Goal: Task Accomplishment & Management: Use online tool/utility

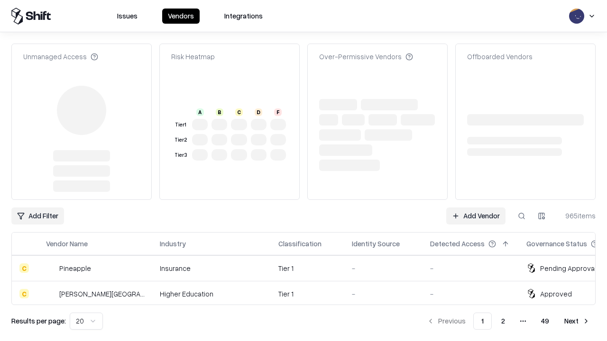
click at [476, 208] on link "Add Vendor" at bounding box center [475, 216] width 59 height 17
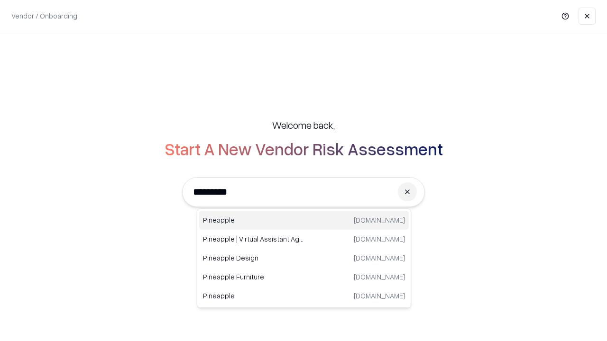
click at [304, 221] on div "Pineapple [DOMAIN_NAME]" at bounding box center [304, 220] width 210 height 19
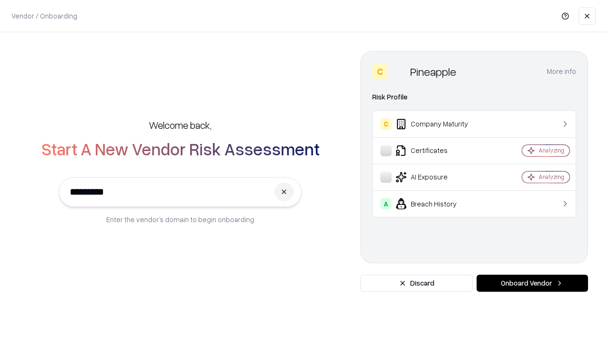
type input "*********"
click at [532, 284] on button "Onboard Vendor" at bounding box center [532, 283] width 111 height 17
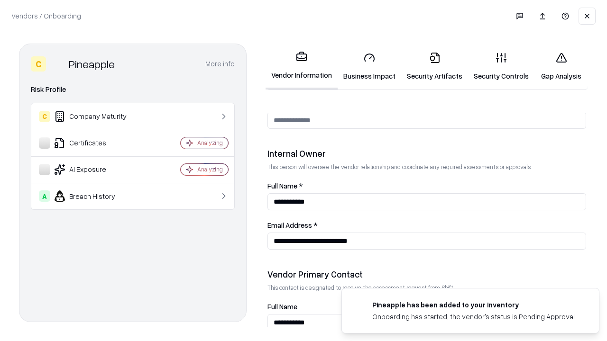
scroll to position [491, 0]
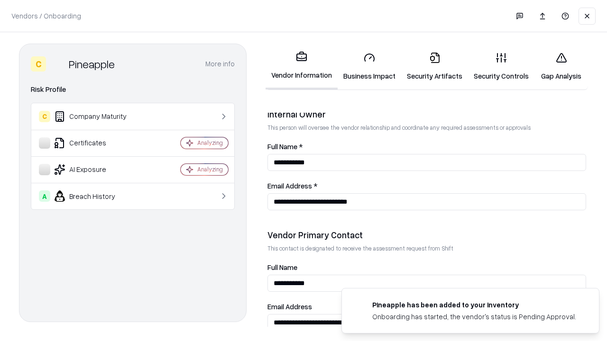
click at [369, 66] on link "Business Impact" at bounding box center [370, 67] width 64 height 44
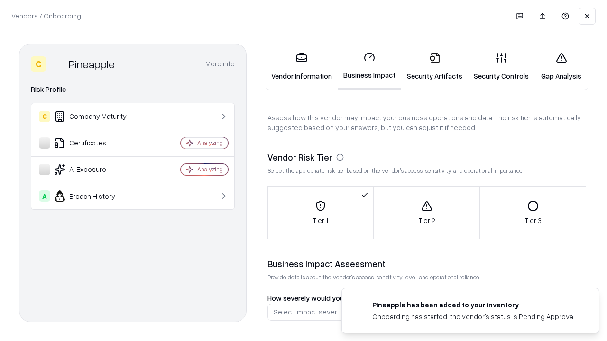
click at [434, 66] on link "Security Artifacts" at bounding box center [434, 67] width 67 height 44
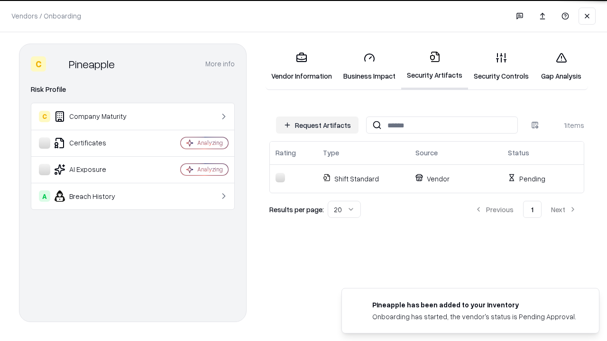
click at [317, 125] on button "Request Artifacts" at bounding box center [317, 125] width 83 height 17
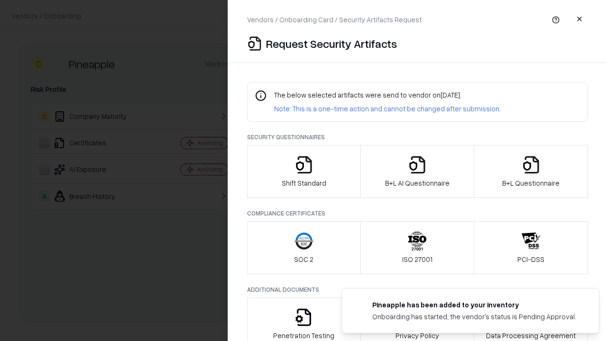
click at [304, 172] on icon "button" at bounding box center [304, 165] width 19 height 19
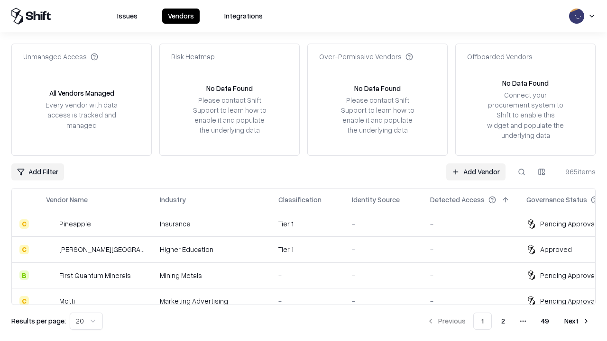
click at [476, 172] on link "Add Vendor" at bounding box center [475, 172] width 59 height 17
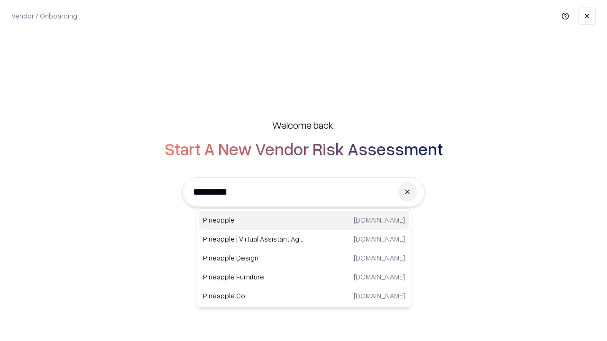
click at [304, 221] on div "Pineapple [DOMAIN_NAME]" at bounding box center [304, 220] width 210 height 19
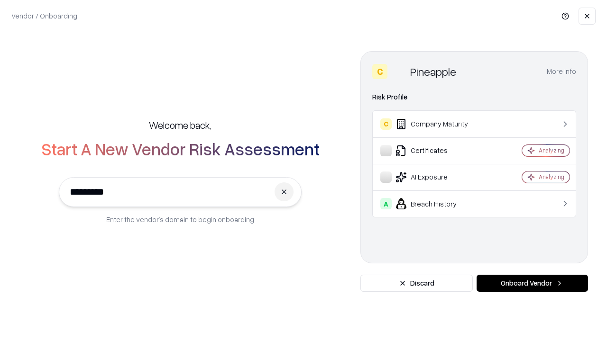
type input "*********"
click at [532, 284] on button "Onboard Vendor" at bounding box center [532, 283] width 111 height 17
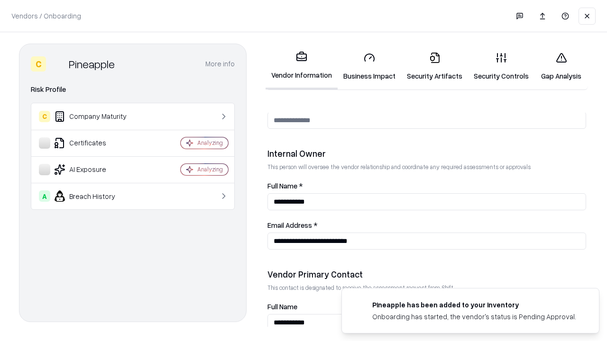
scroll to position [491, 0]
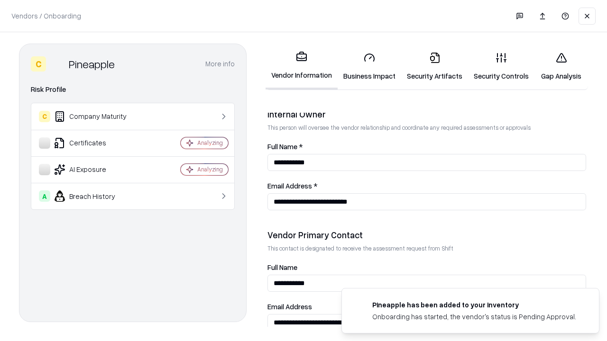
click at [561, 66] on link "Gap Analysis" at bounding box center [562, 67] width 54 height 44
